Goal: Transaction & Acquisition: Book appointment/travel/reservation

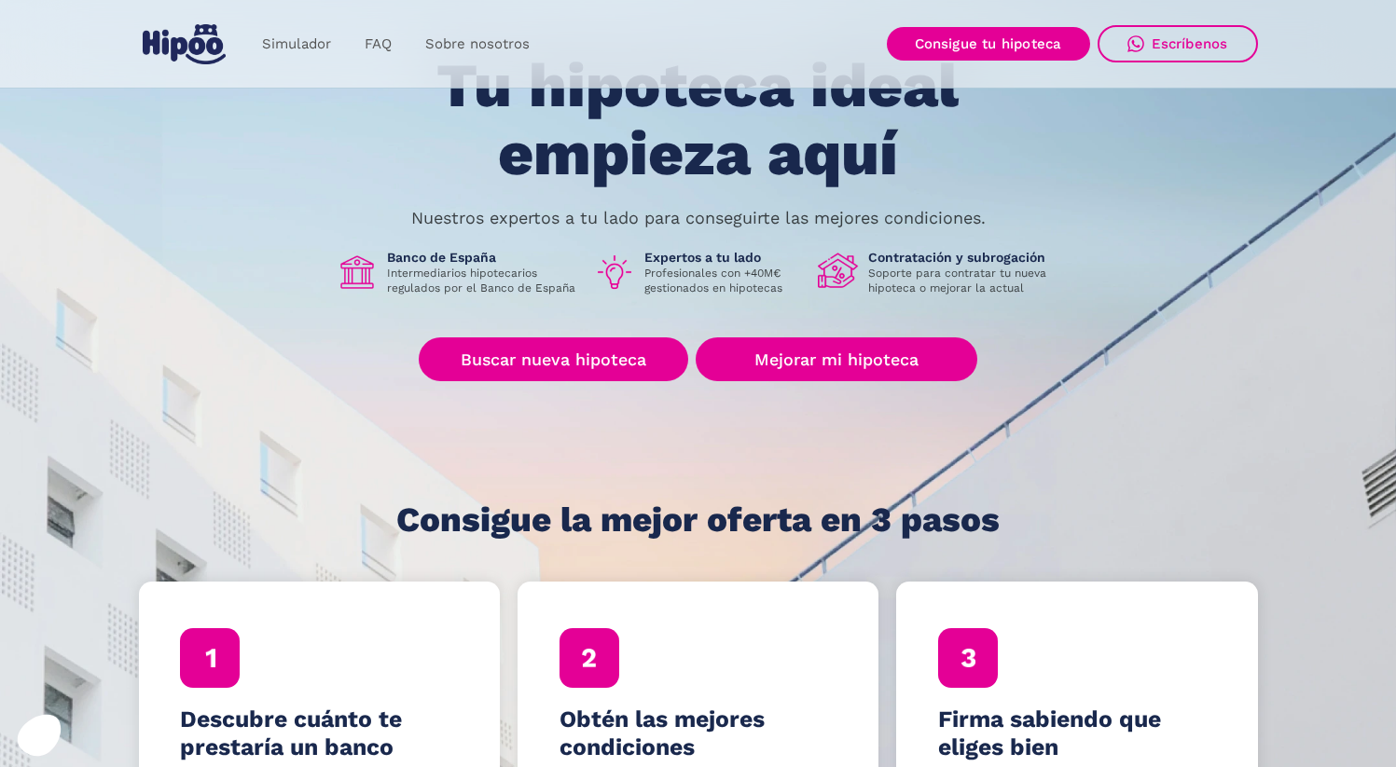
scroll to position [126, 0]
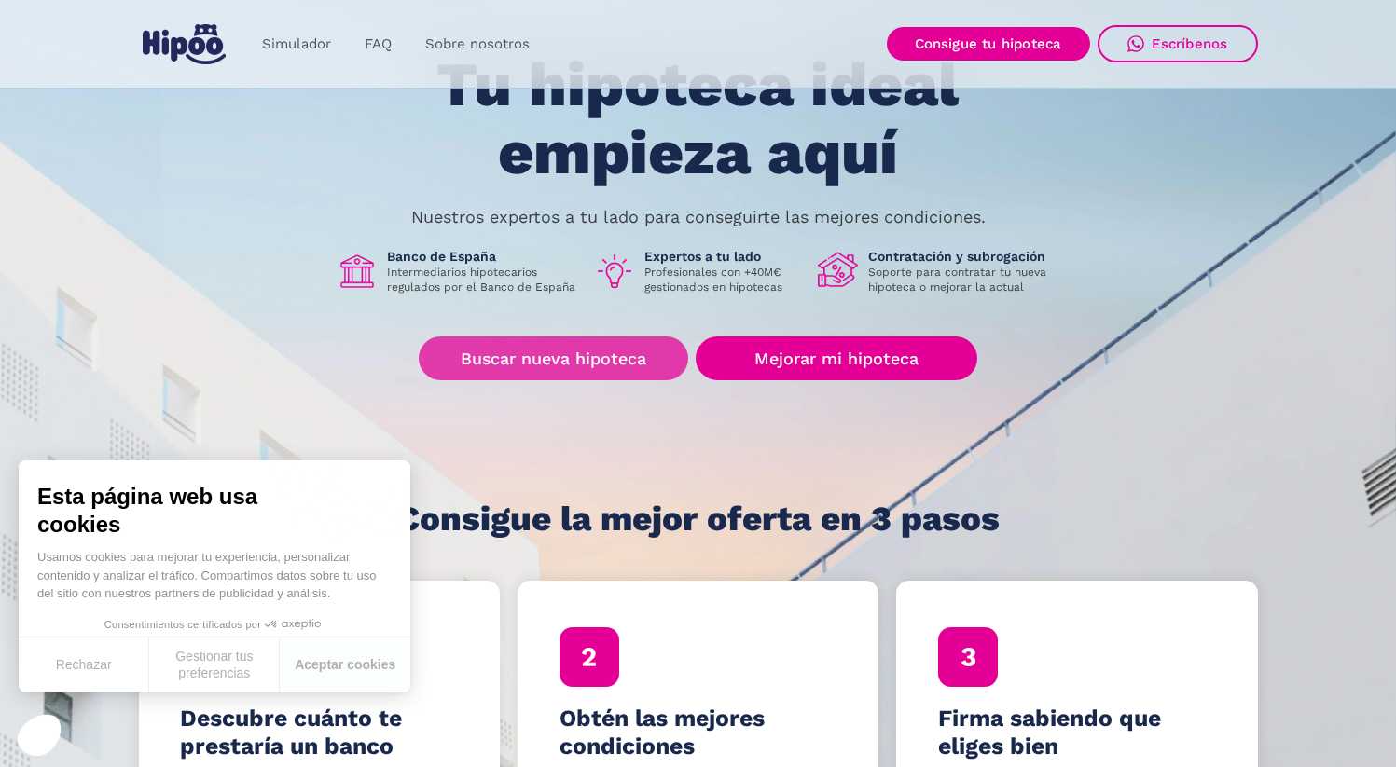
click at [636, 365] on link "Buscar nueva hipoteca" at bounding box center [553, 359] width 269 height 44
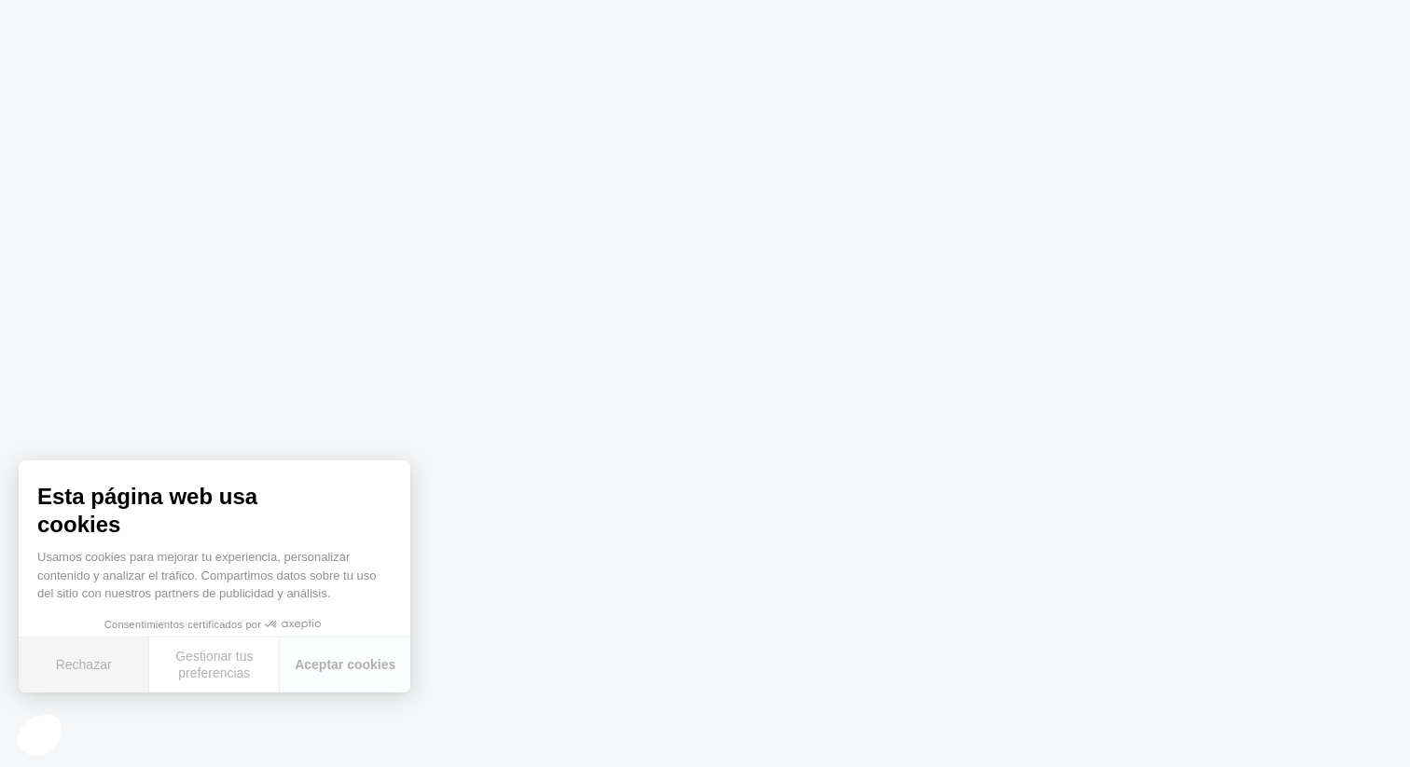
click at [93, 666] on button "Rechazar" at bounding box center [84, 665] width 131 height 55
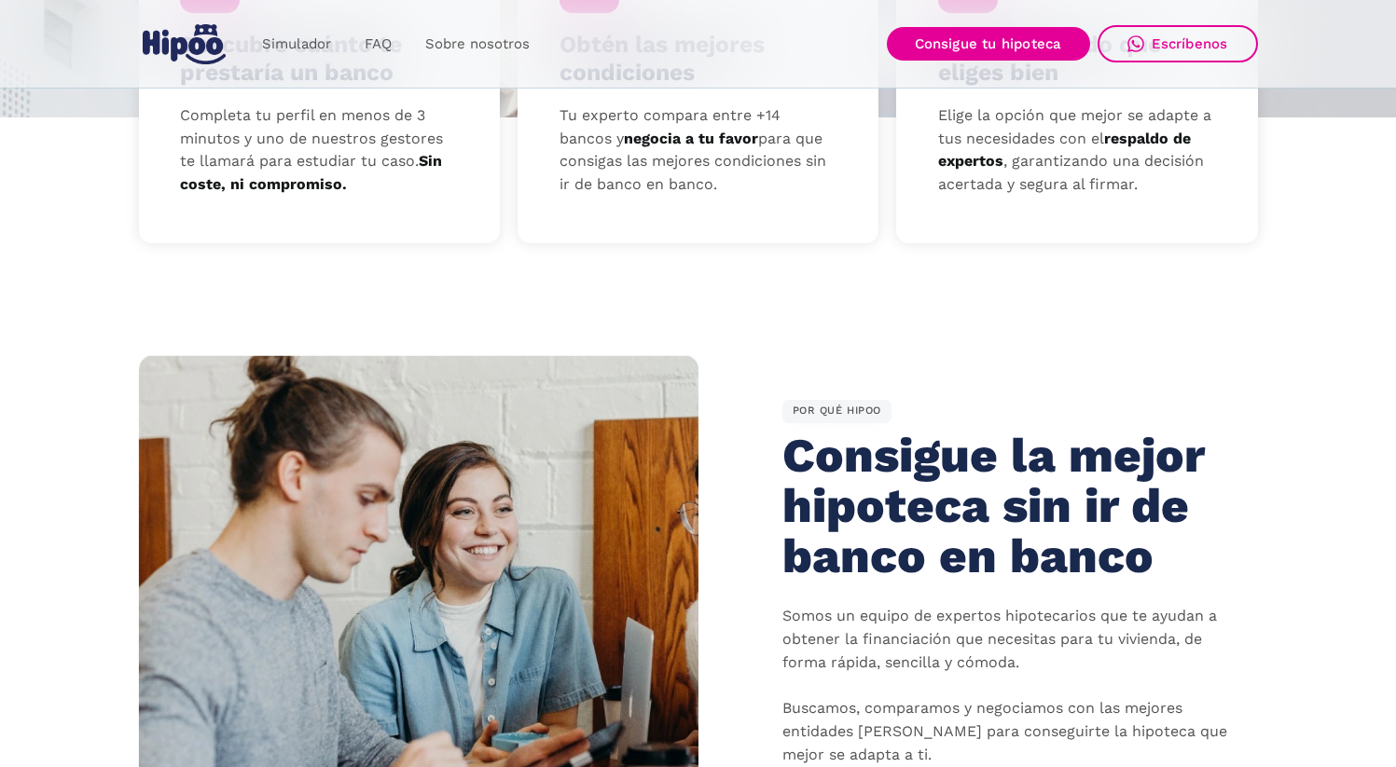
scroll to position [1174, 0]
